Goal: Browse casually

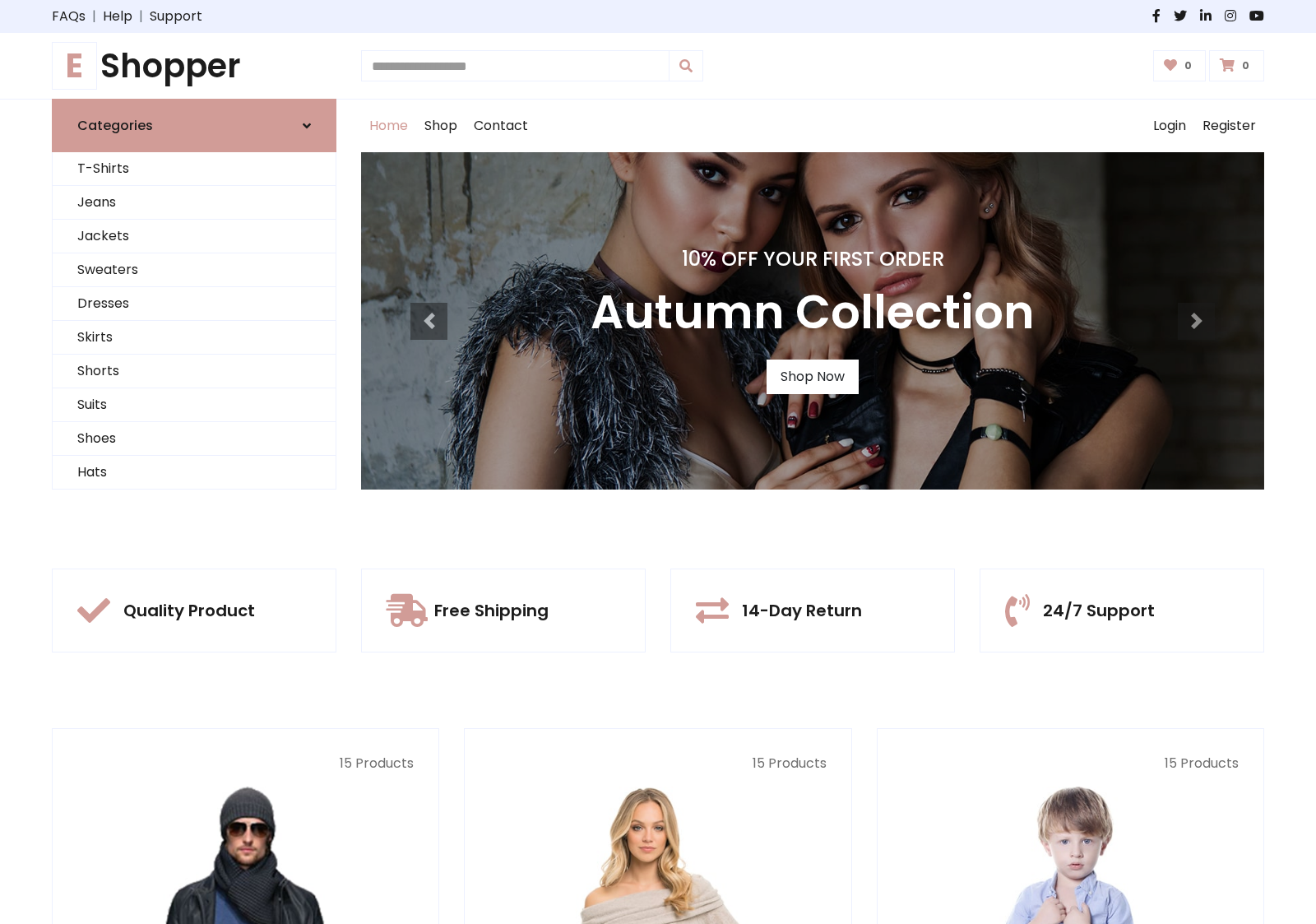
click at [658, 462] on div "10% Off Your First Order Autumn Collection Shop Now" at bounding box center [813, 320] width 904 height 337
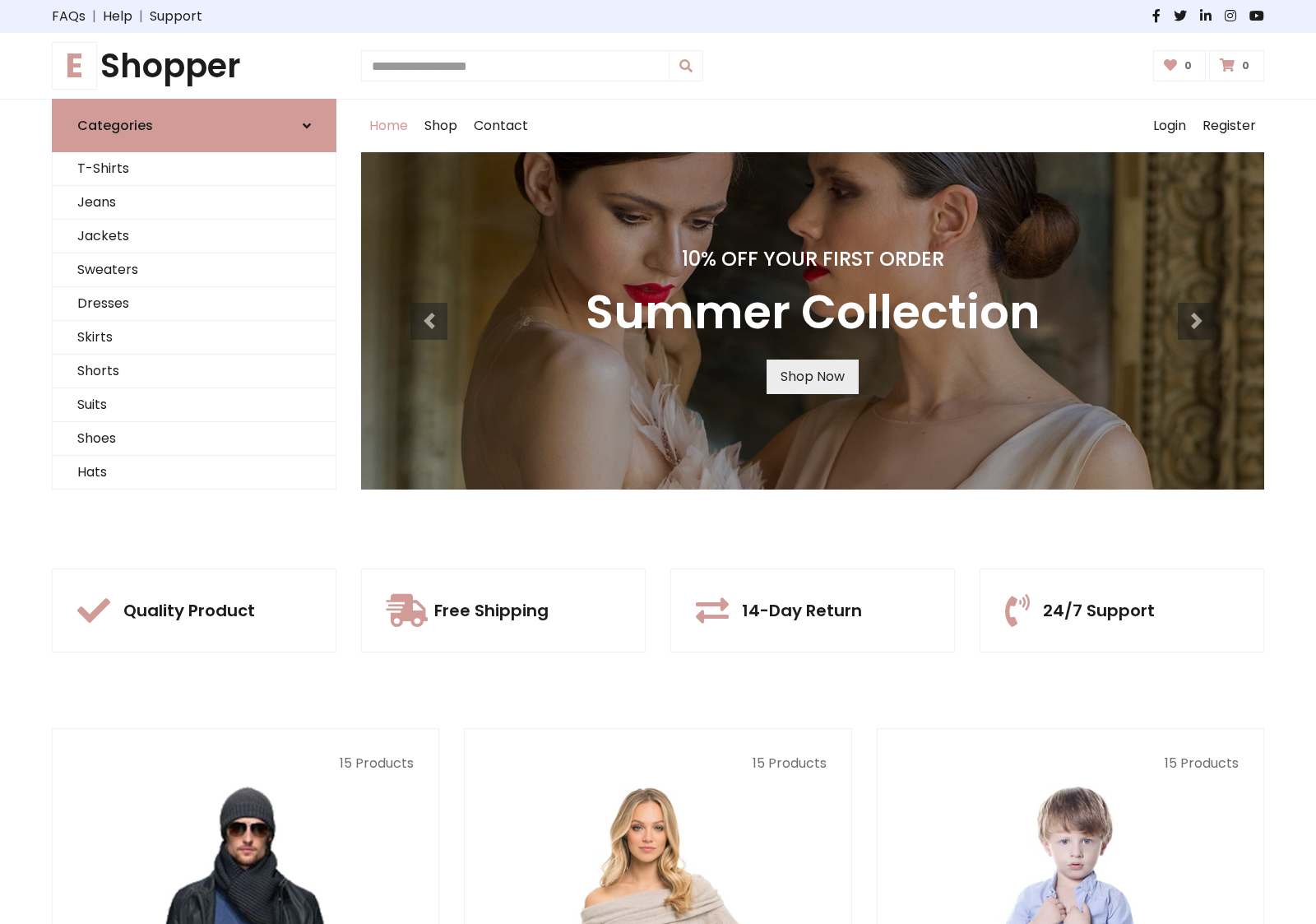
click at [812, 376] on link "Shop Now" at bounding box center [813, 376] width 92 height 34
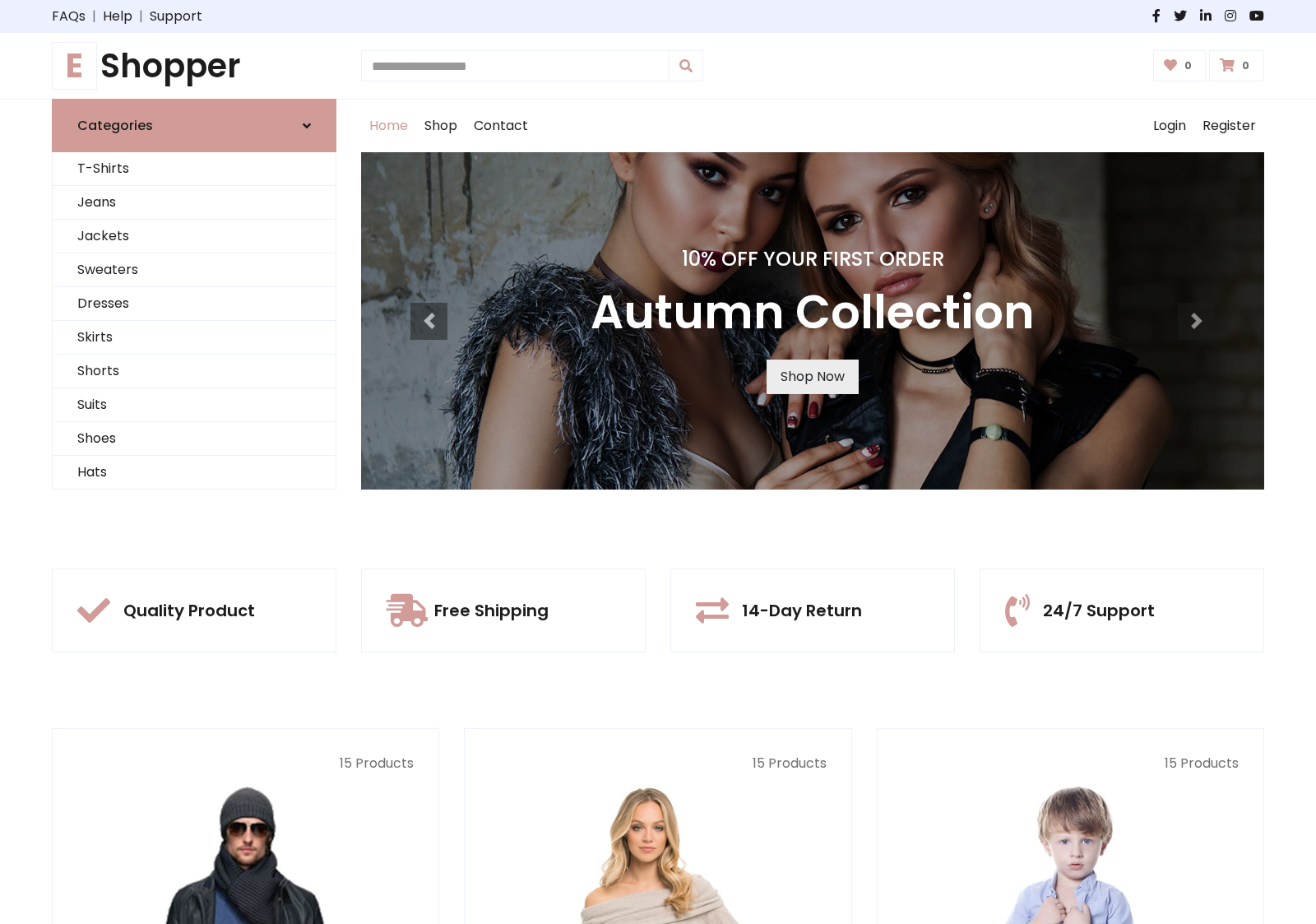
click at [812, 376] on link "Shop Now" at bounding box center [813, 376] width 92 height 34
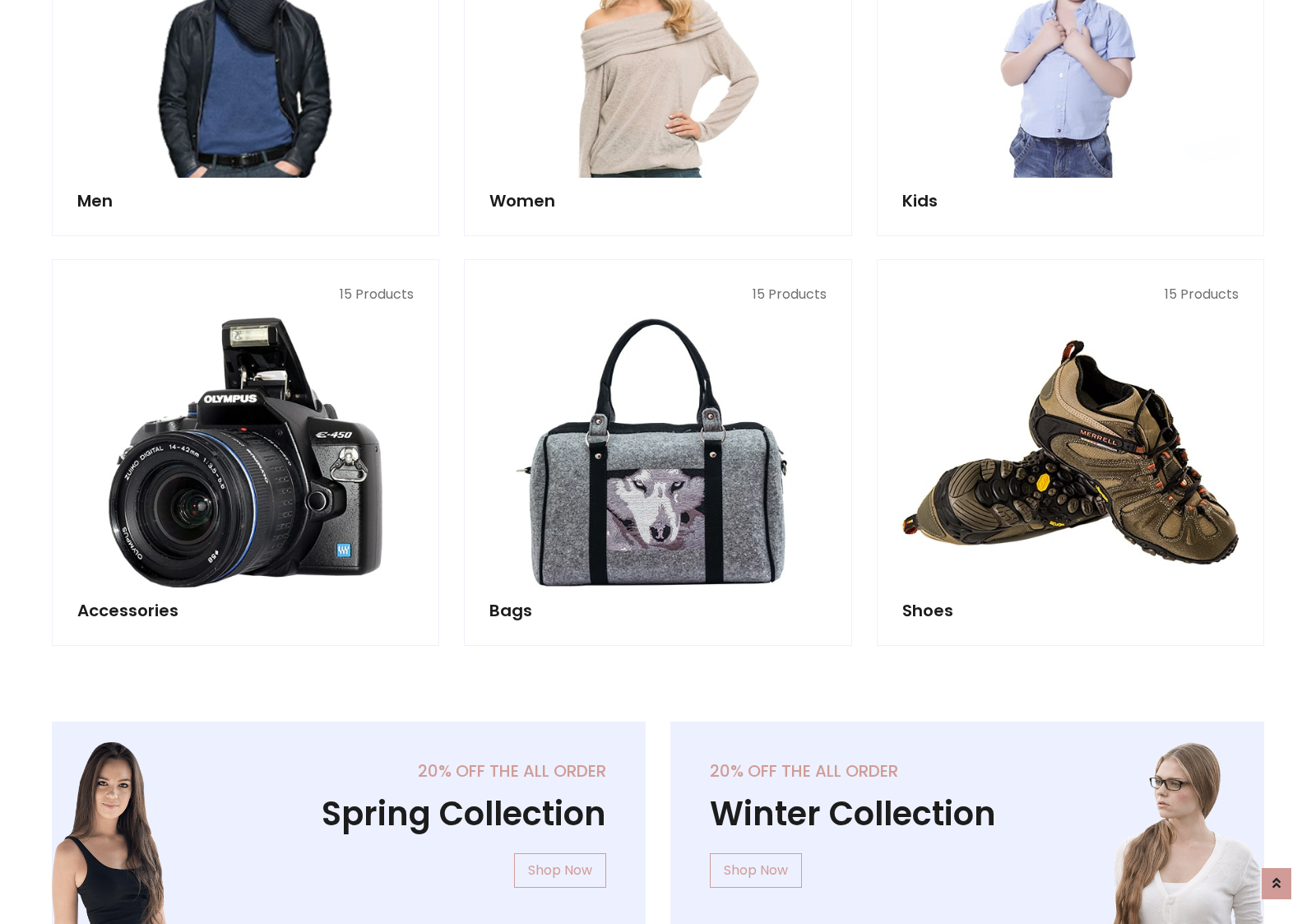
scroll to position [1640, 0]
